Goal: Use online tool/utility: Use online tool/utility

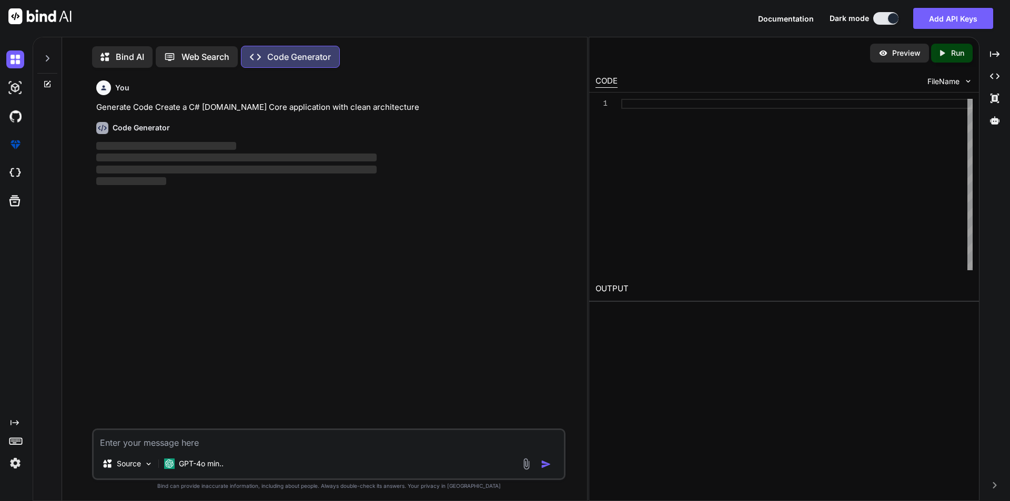
scroll to position [5, 0]
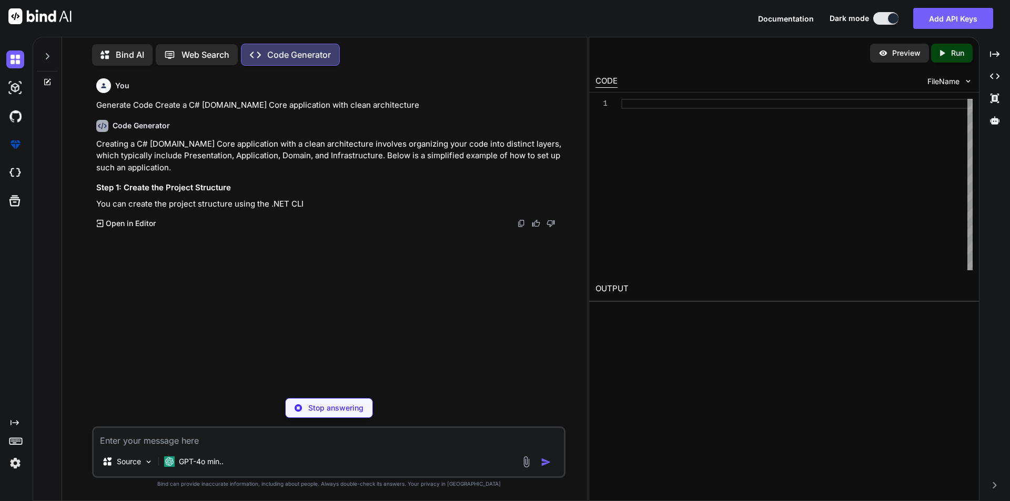
click at [316, 414] on div "Stop answering" at bounding box center [329, 408] width 88 height 20
type textarea "x"
click at [233, 441] on textarea at bounding box center [329, 437] width 470 height 19
click at [225, 444] on textarea at bounding box center [329, 437] width 470 height 19
paste textarea "USE [Ubacare-PHML-DEV] GO /****** Object: StoredProcedure [dbo].[PrescriptionQu…"
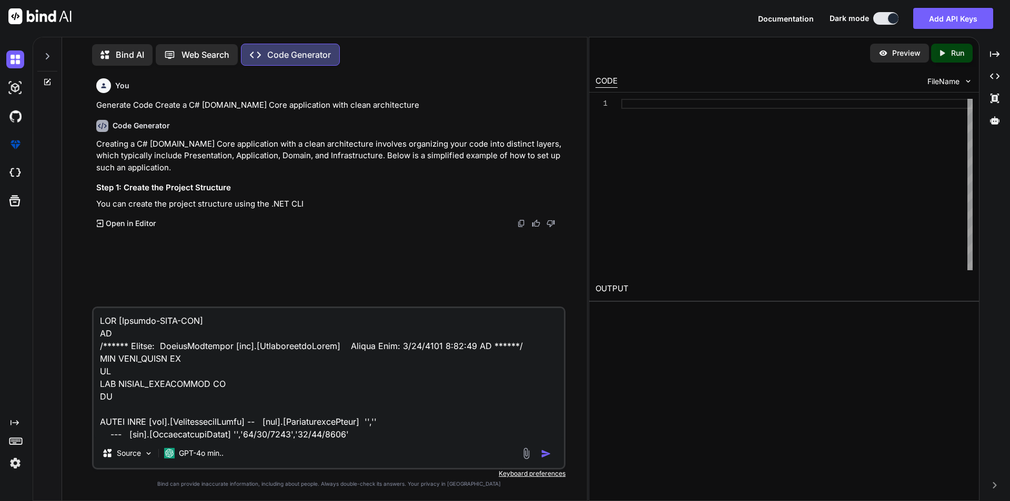
scroll to position [1213, 0]
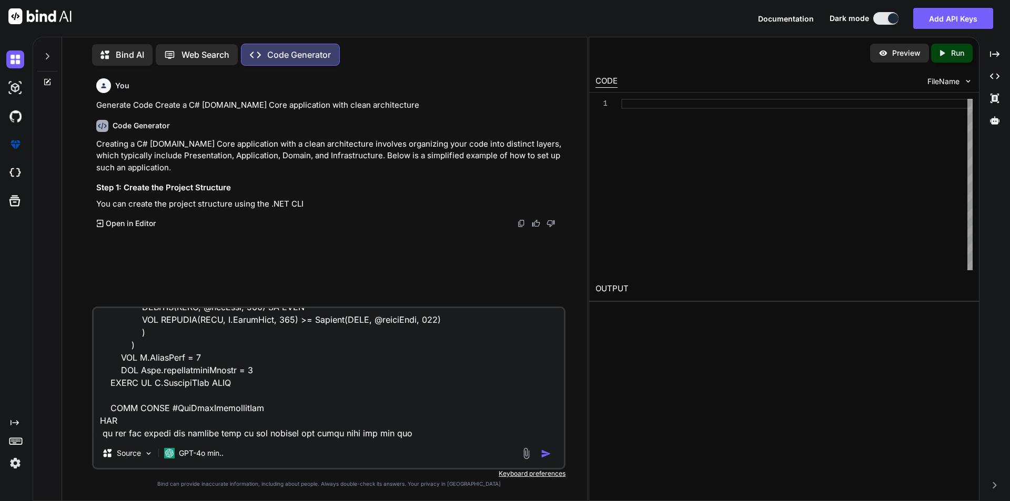
type textarea "USE [Ubacare-PHML-DEV] GO /****** Object: StoredProcedure [dbo].[PrescriptionQu…"
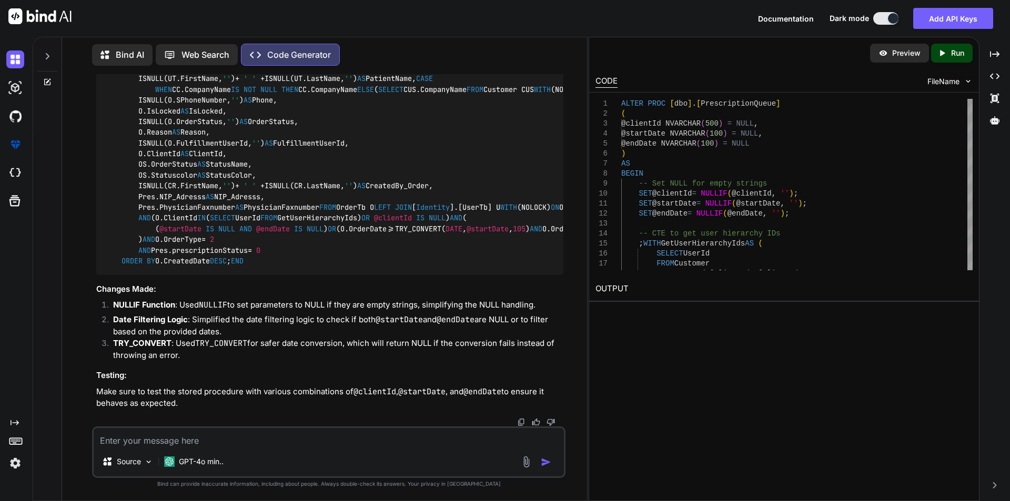
scroll to position [1108, 0]
drag, startPoint x: 129, startPoint y: 288, endPoint x: 167, endPoint y: 320, distance: 49.6
click at [167, 275] on div "ALTER PROC [dbo].[PrescriptionQueue] ( @clientId NVARCHAR( 500 ) = NULL , @star…" at bounding box center [329, 105] width 467 height 339
copy code "AND ( ( @startDate IS NULL AND @endDate IS NULL ) OR (O.OrderDate >= TRY_CONVER…"
